Goal: Find contact information: Find contact information

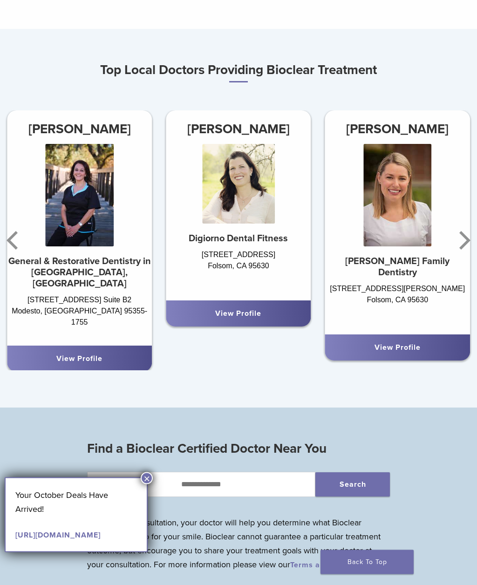
scroll to position [395, 0]
click at [147, 476] on button "×" at bounding box center [147, 478] width 12 height 12
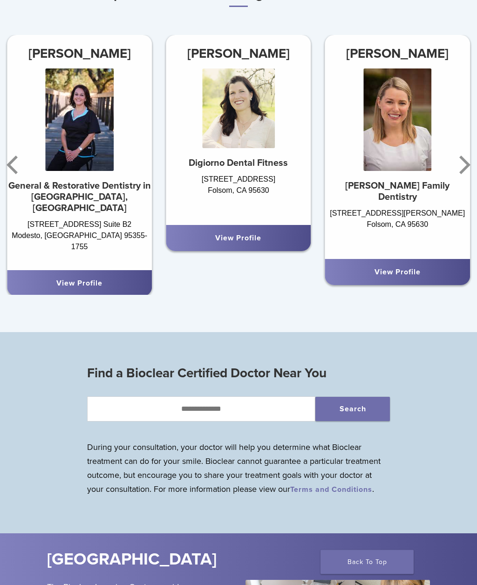
scroll to position [470, 0]
click at [463, 162] on icon "Next" at bounding box center [463, 165] width 19 height 56
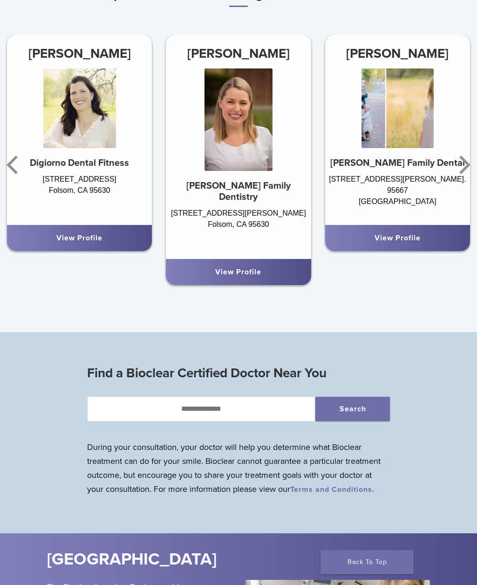
click at [464, 162] on icon "Next" at bounding box center [464, 165] width 11 height 19
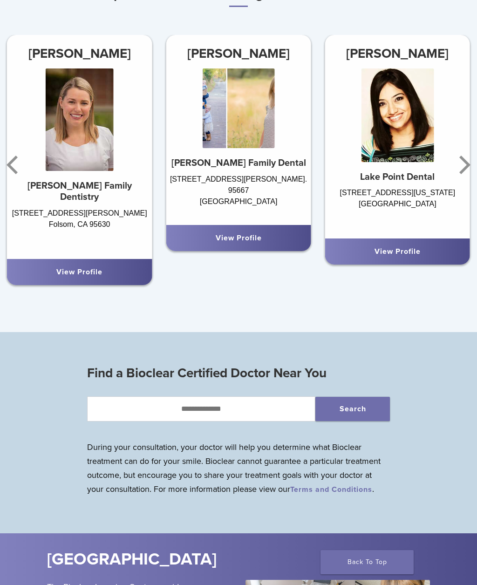
click at [462, 162] on icon "Next" at bounding box center [463, 165] width 19 height 56
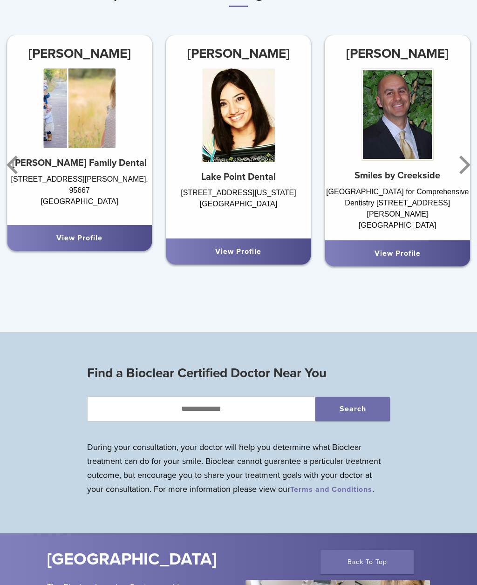
click at [460, 165] on icon "Next" at bounding box center [463, 165] width 19 height 56
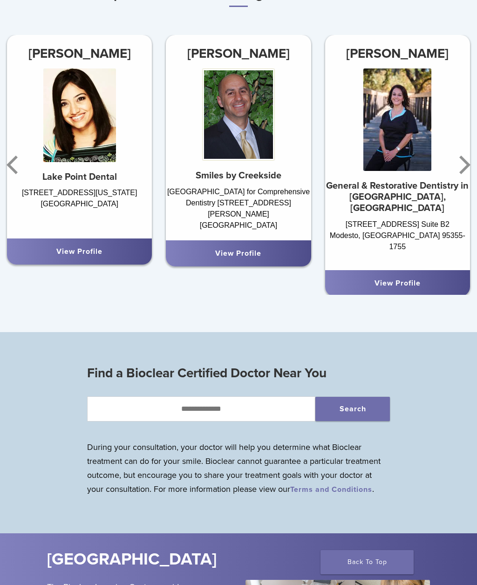
click at [461, 168] on icon "Next" at bounding box center [463, 165] width 19 height 56
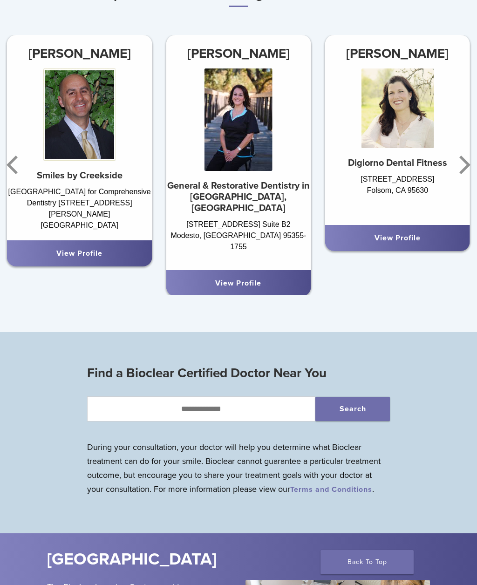
click at [463, 163] on icon "Next" at bounding box center [463, 165] width 19 height 56
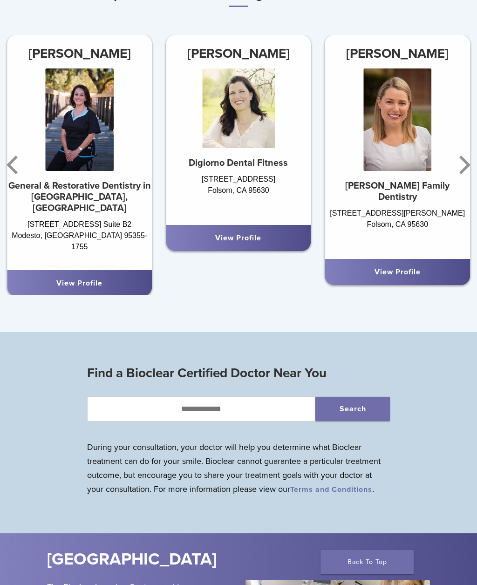
click at [244, 242] on link "View Profile" at bounding box center [238, 237] width 46 height 9
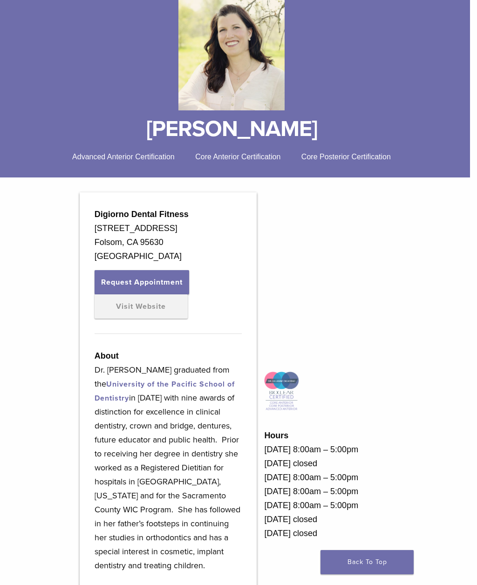
scroll to position [0, 7]
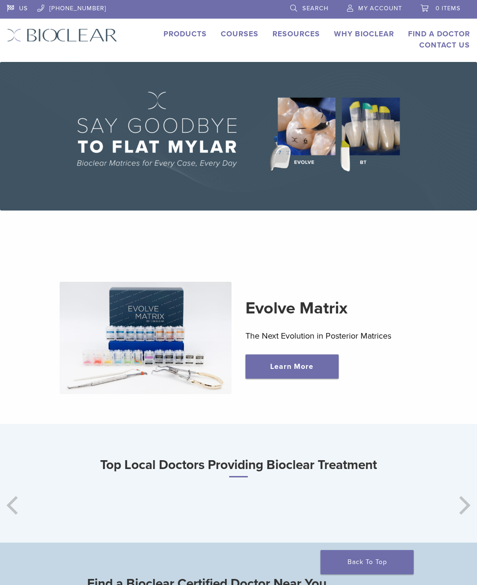
scroll to position [501, 0]
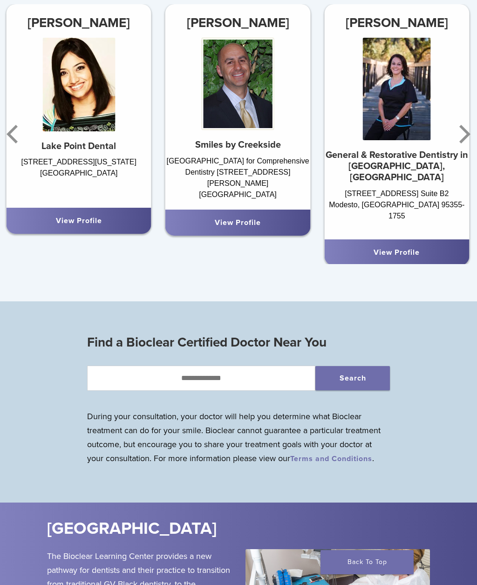
click at [283, 165] on div "Creekside Center for Comprehensive Dentistry 1350 Burton Dr. Ste 230 Vacaville,…" at bounding box center [237, 178] width 145 height 45
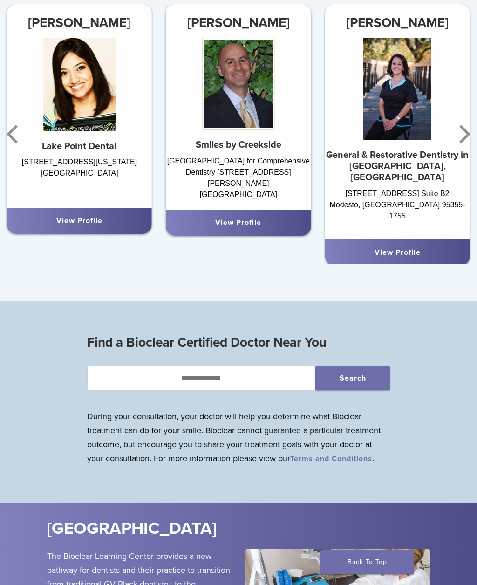
click at [252, 140] on strong "Smiles by Creekside" at bounding box center [239, 144] width 86 height 11
click at [251, 225] on link "View Profile" at bounding box center [238, 222] width 46 height 9
click at [249, 174] on div "Creekside Center for Comprehensive Dentistry 1350 Burton Dr. Ste 230 Vacaville,…" at bounding box center [238, 178] width 145 height 45
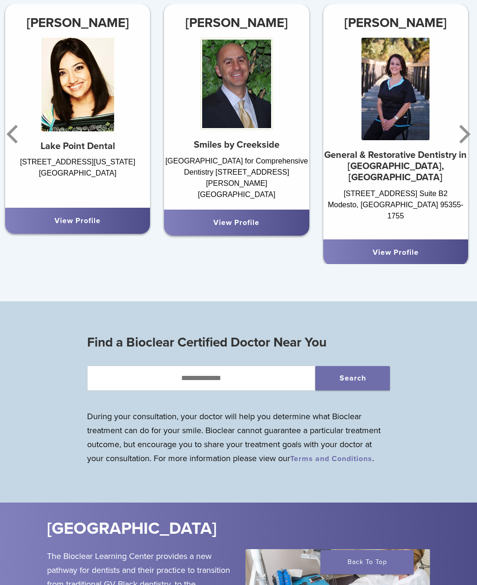
click at [236, 227] on link "View Profile" at bounding box center [236, 222] width 46 height 9
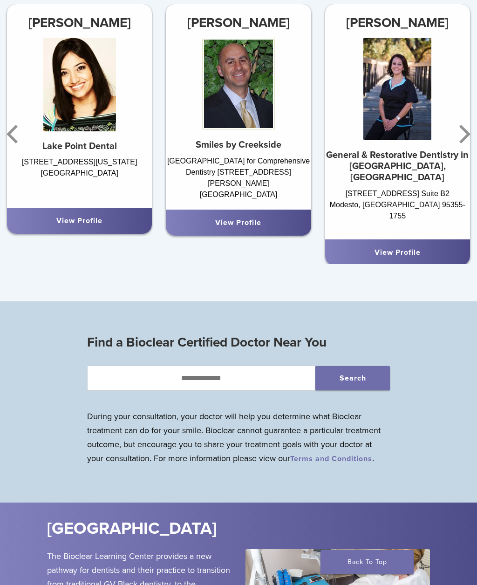
click at [15, 132] on icon "Previous" at bounding box center [14, 134] width 19 height 56
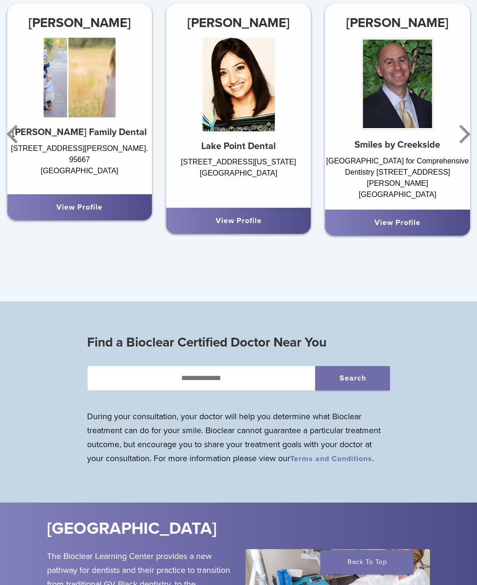
click at [16, 132] on icon "Previous" at bounding box center [14, 134] width 19 height 56
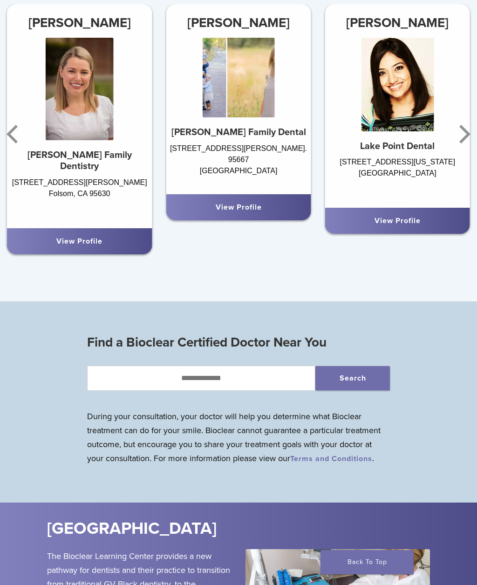
click at [17, 131] on icon "Previous" at bounding box center [14, 134] width 19 height 56
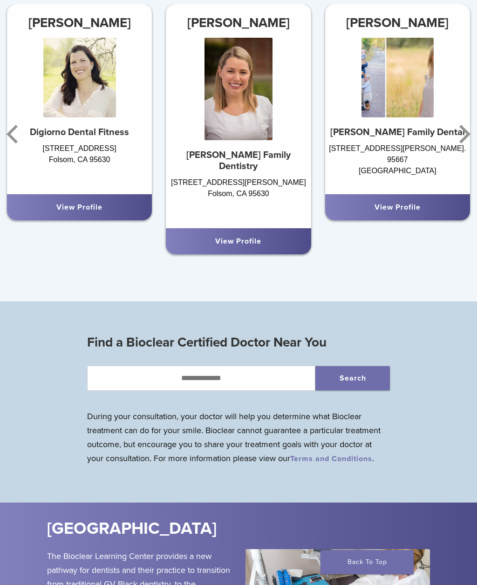
click at [95, 205] on link "View Profile" at bounding box center [79, 207] width 46 height 9
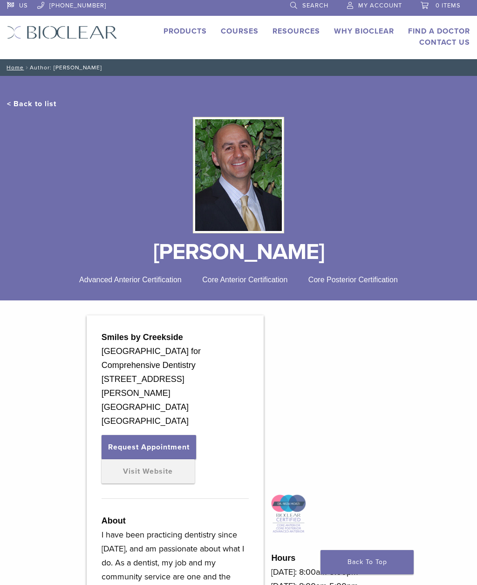
scroll to position [2, 0]
click at [159, 284] on span "Advanced Anterior Certification" at bounding box center [130, 280] width 102 height 8
click at [159, 275] on div "Advanced Anterior Certification Core Anterior Certification Core Posterior Cert…" at bounding box center [238, 280] width 463 height 11
click at [245, 284] on span "Core Anterior Certification" at bounding box center [244, 280] width 85 height 8
click at [275, 280] on span "Core Anterior Certification" at bounding box center [244, 280] width 85 height 8
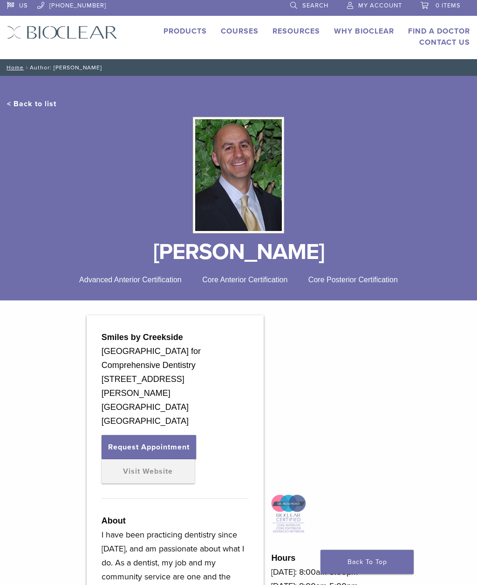
click at [347, 279] on span "Core Posterior Certification" at bounding box center [352, 280] width 89 height 8
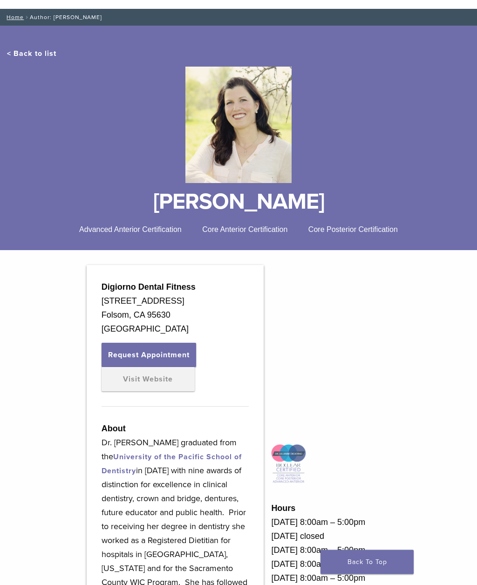
scroll to position [55, 0]
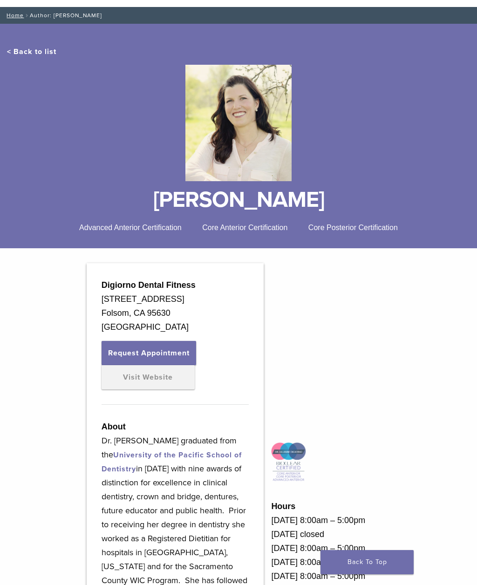
click at [174, 378] on link "Visit Website" at bounding box center [148, 377] width 93 height 24
